Goal: Task Accomplishment & Management: Manage account settings

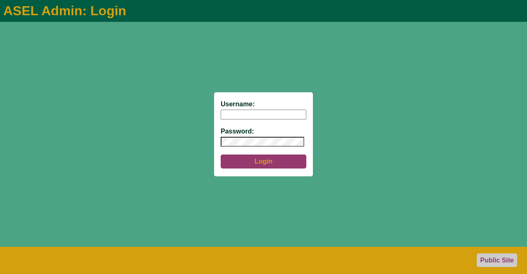
type input "aseladmin"
click at [267, 161] on button "Login" at bounding box center [264, 161] width 86 height 14
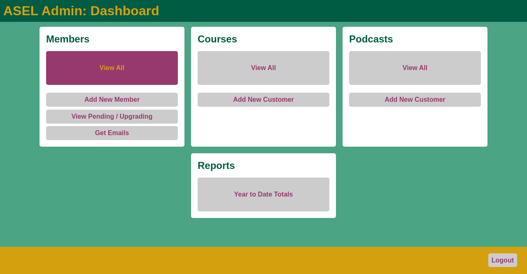
click at [110, 67] on link "View All" at bounding box center [112, 68] width 132 height 34
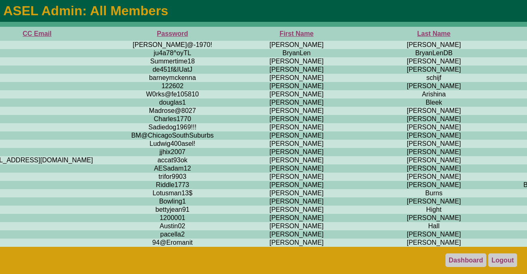
scroll to position [0, 396]
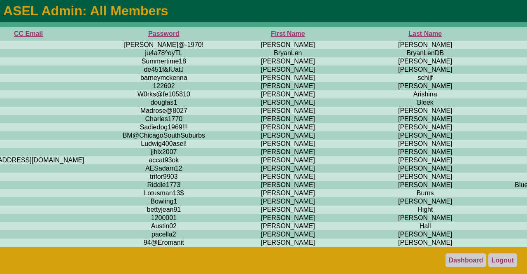
click at [215, 34] on th "First Name" at bounding box center [288, 34] width 146 height 14
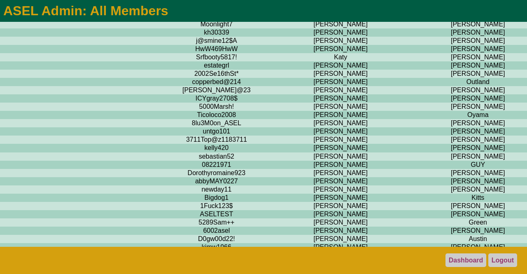
scroll to position [3726, 343]
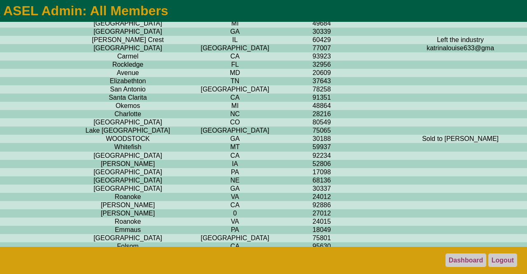
scroll to position [3726, 1875]
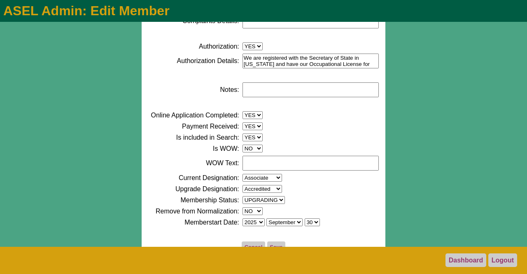
scroll to position [463, 0]
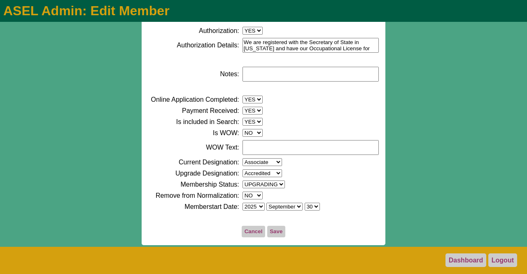
click at [251, 131] on select "NO YES" at bounding box center [252, 133] width 20 height 8
select select "YES"
click at [242, 129] on select "NO YES" at bounding box center [252, 133] width 20 height 8
click at [276, 185] on select "Yes No EXPIRED EXPIRING PENDING UPGRADING" at bounding box center [263, 184] width 42 height 8
select select "PENDING"
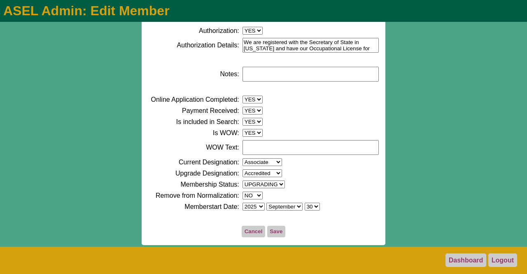
click at [242, 180] on select "Yes No EXPIRED EXPIRING PENDING UPGRADING" at bounding box center [263, 184] width 42 height 8
click at [297, 207] on select "January February March April May June July August September October November De…" at bounding box center [284, 206] width 36 height 8
click at [266, 202] on select "January February March April May June July August September October November De…" at bounding box center [284, 206] width 36 height 8
click at [296, 207] on select "January February March April May June July August September October November De…" at bounding box center [284, 206] width 36 height 8
select select "09"
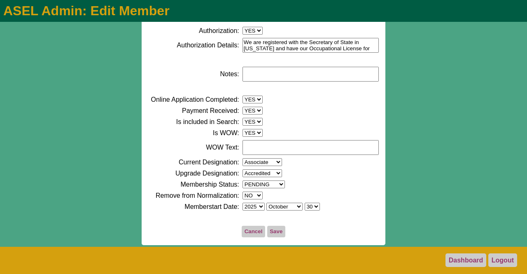
click at [266, 202] on select "January February March April May June July August September October November De…" at bounding box center [284, 206] width 36 height 8
click at [273, 230] on button "Save" at bounding box center [276, 232] width 18 height 12
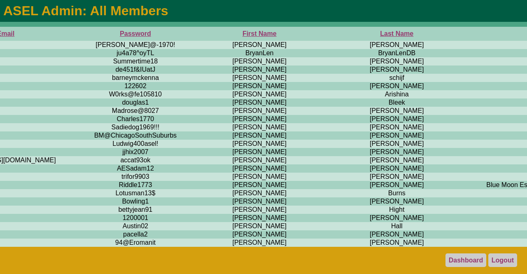
scroll to position [0, 426]
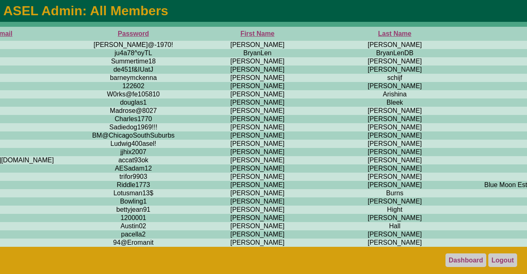
click at [184, 32] on th "First Name" at bounding box center [257, 34] width 146 height 14
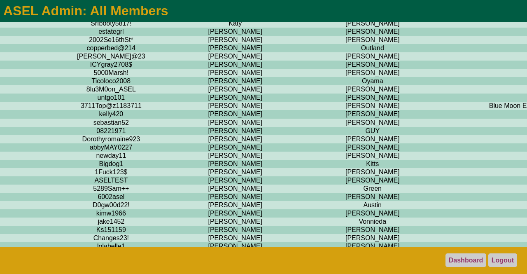
scroll to position [3761, 449]
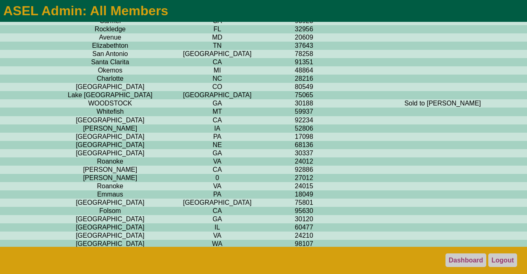
scroll to position [3761, 1867]
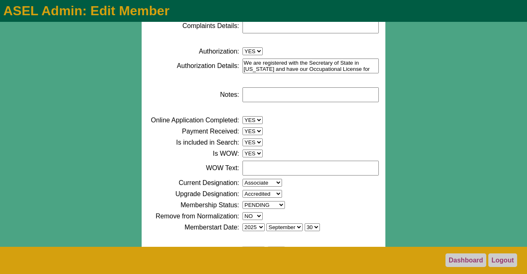
scroll to position [463, 0]
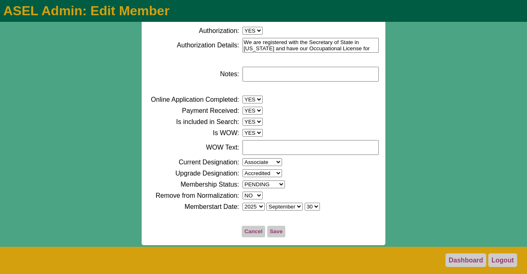
click at [279, 185] on select "Yes No EXPIRED EXPIRING PENDING UPGRADING" at bounding box center [263, 184] width 42 height 8
select select "YES"
click at [242, 180] on select "Yes No EXPIRED EXPIRING PENDING UPGRADING" at bounding box center [263, 184] width 42 height 8
click at [276, 231] on button "Save" at bounding box center [276, 232] width 18 height 12
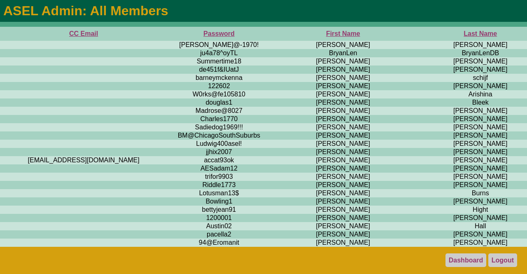
scroll to position [0, 346]
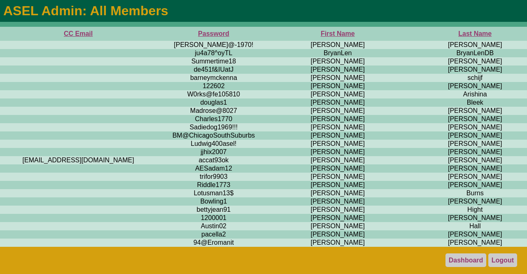
click at [265, 37] on th "First Name" at bounding box center [338, 34] width 146 height 14
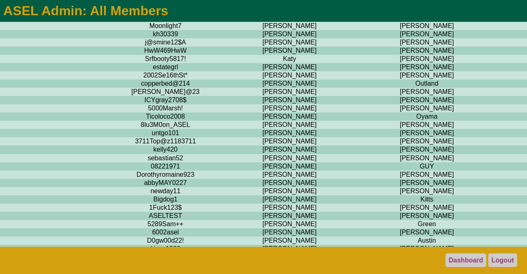
scroll to position [3721, 394]
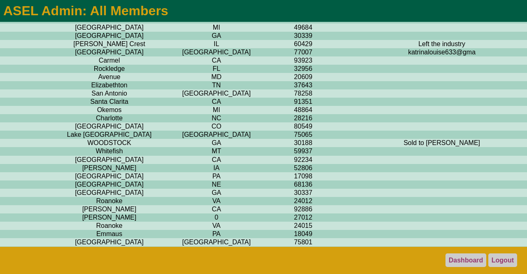
scroll to position [3721, 1867]
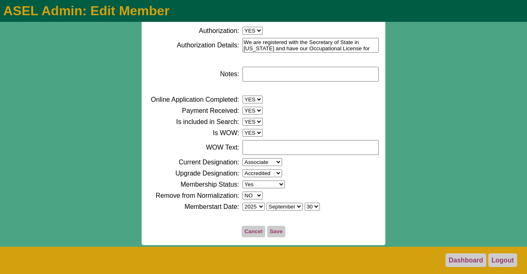
scroll to position [463, 0]
click at [273, 161] on select "Associate Professional Accredited" at bounding box center [262, 162] width 40 height 8
select select "Accredited"
click at [242, 158] on select "Associate Professional Accredited" at bounding box center [262, 162] width 40 height 8
click at [273, 230] on button "Save" at bounding box center [276, 232] width 18 height 12
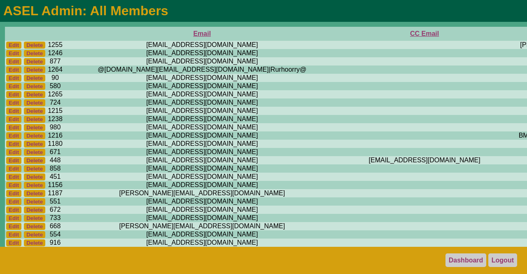
scroll to position [0, 416]
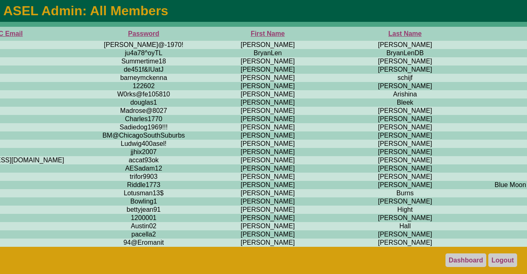
click at [195, 33] on th "First Name" at bounding box center [268, 34] width 146 height 14
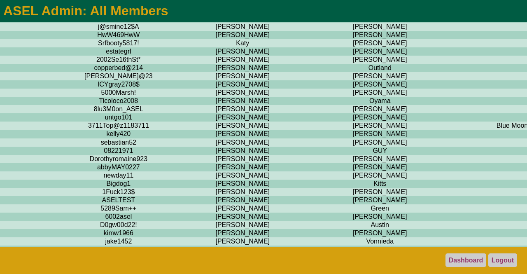
scroll to position [3735, 441]
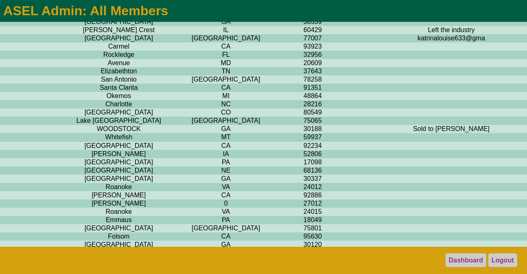
scroll to position [3735, 1867]
